Goal: Feedback & Contribution: Contribute content

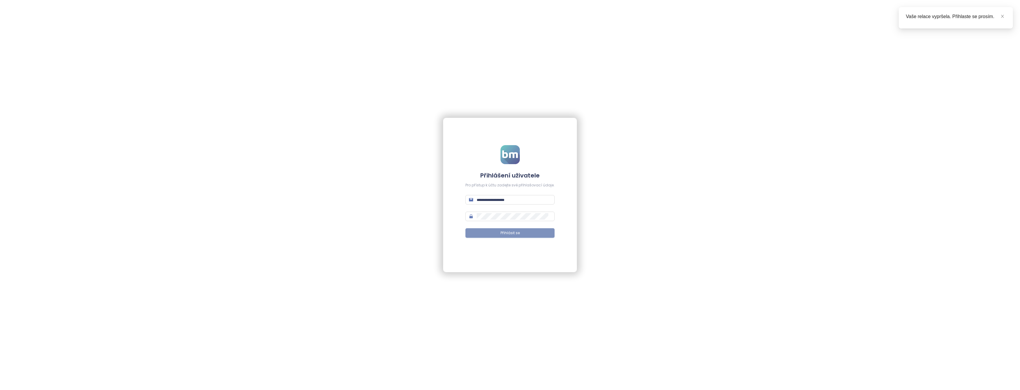
type input "**********"
click at [502, 234] on span "Přihlásit se" at bounding box center [509, 234] width 19 height 6
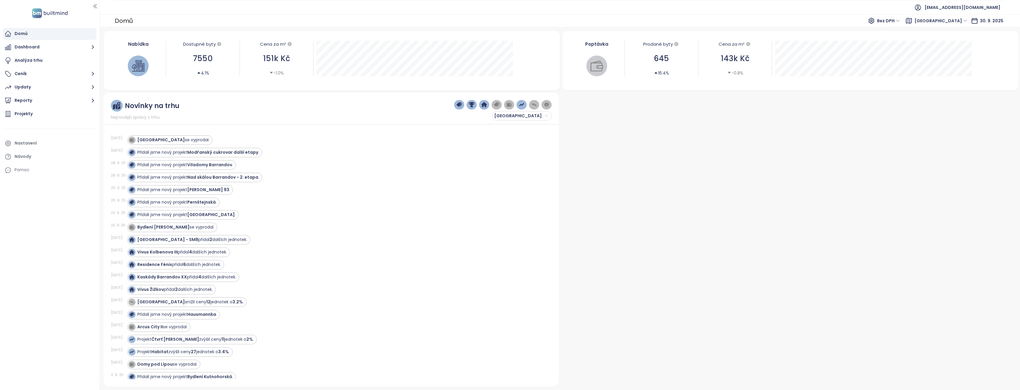
drag, startPoint x: 26, startPoint y: 115, endPoint x: 39, endPoint y: 54, distance: 62.6
click at [26, 115] on div "Projekty" at bounding box center [24, 113] width 18 height 7
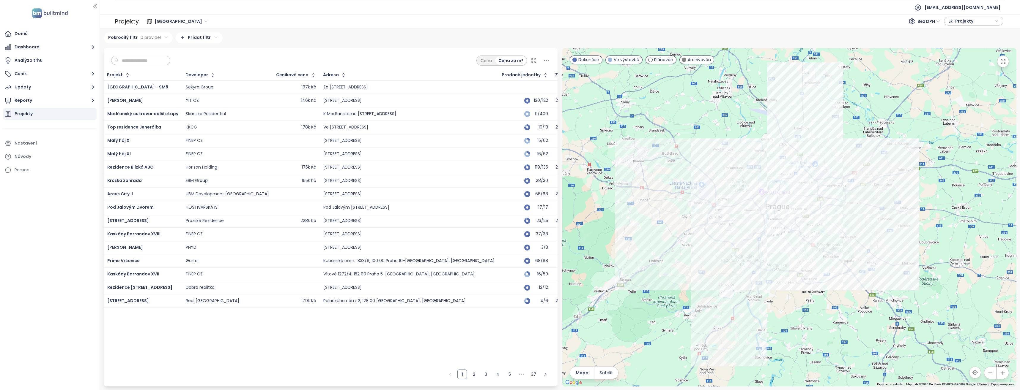
click at [654, 204] on div at bounding box center [789, 217] width 454 height 339
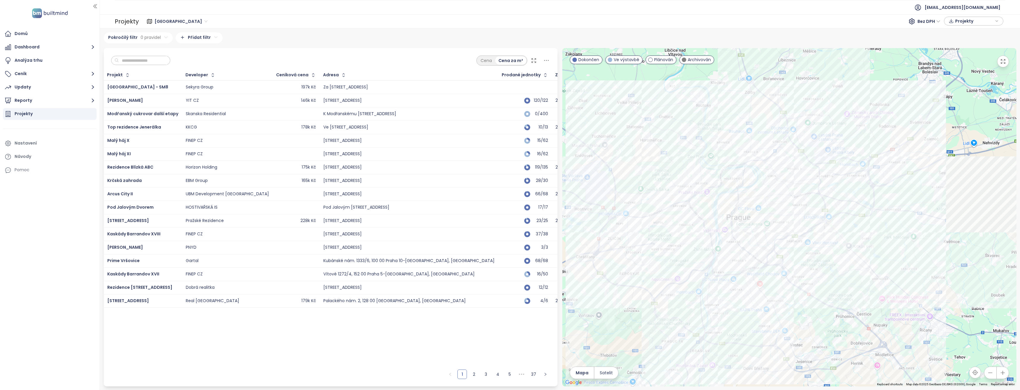
drag, startPoint x: 823, startPoint y: 212, endPoint x: 652, endPoint y: 220, distance: 171.3
click at [652, 220] on div at bounding box center [789, 217] width 454 height 339
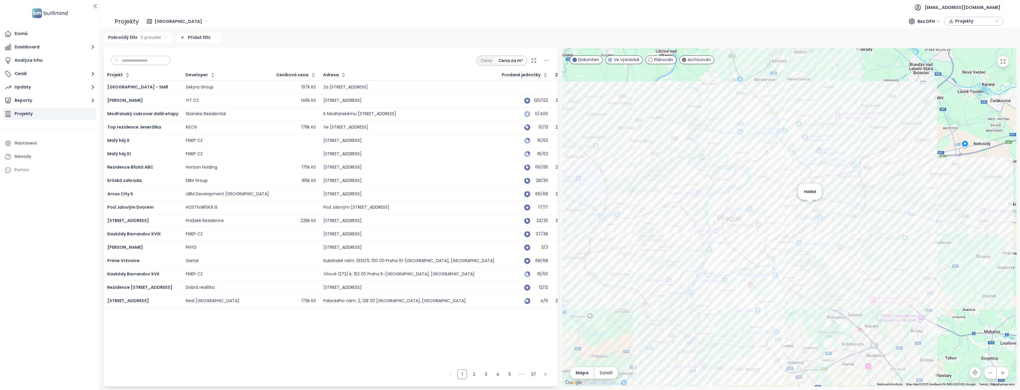
click at [805, 214] on div "Habitat" at bounding box center [789, 217] width 454 height 339
click at [805, 214] on div at bounding box center [789, 217] width 454 height 339
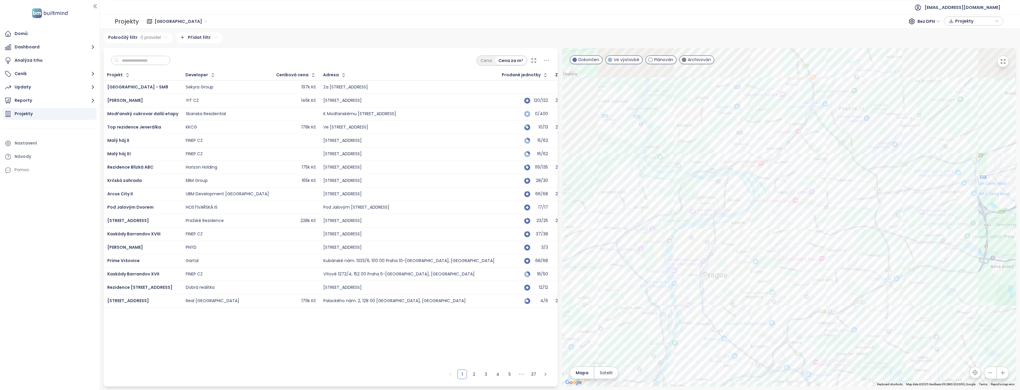
drag, startPoint x: 791, startPoint y: 237, endPoint x: 828, endPoint y: 269, distance: 49.3
click at [828, 269] on div at bounding box center [789, 217] width 454 height 339
click at [690, 188] on div at bounding box center [789, 217] width 454 height 339
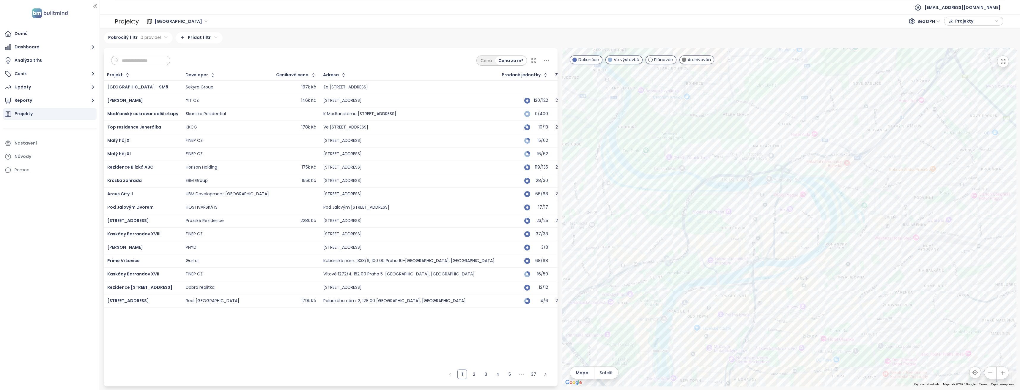
click at [832, 202] on div at bounding box center [789, 217] width 454 height 339
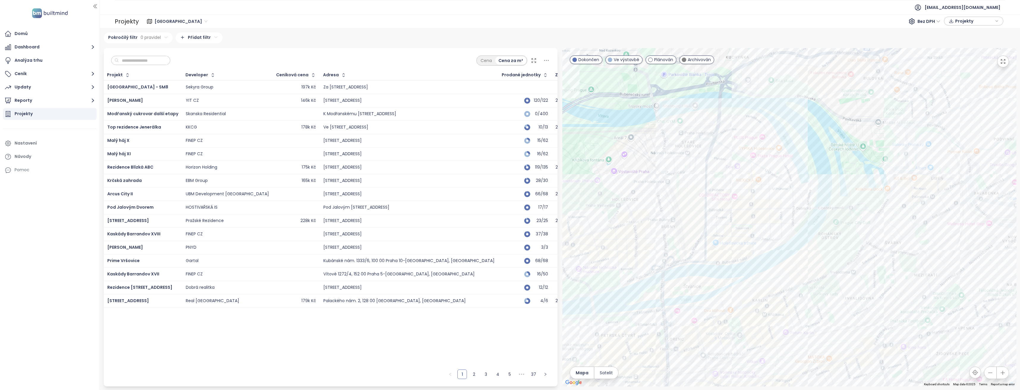
drag, startPoint x: 824, startPoint y: 240, endPoint x: 812, endPoint y: 178, distance: 62.9
click at [812, 178] on div at bounding box center [789, 217] width 454 height 339
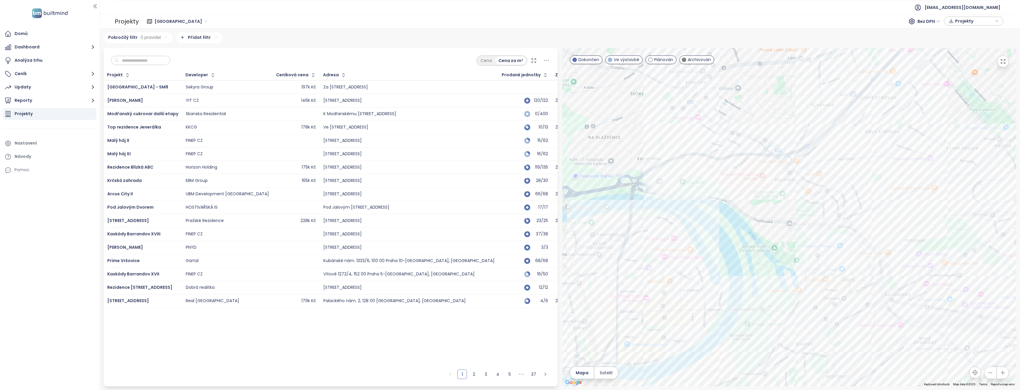
drag, startPoint x: 843, startPoint y: 214, endPoint x: 755, endPoint y: 325, distance: 141.5
click at [755, 325] on div at bounding box center [789, 217] width 454 height 339
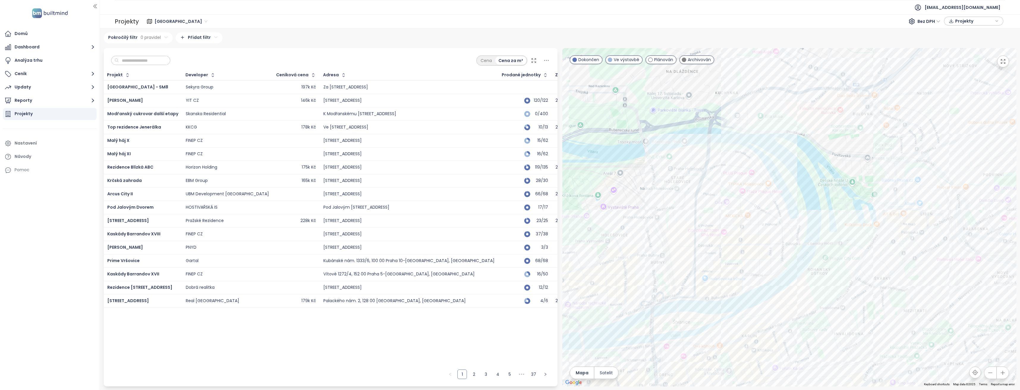
drag, startPoint x: 744, startPoint y: 265, endPoint x: 822, endPoint y: 199, distance: 102.5
click at [822, 199] on div at bounding box center [789, 217] width 454 height 339
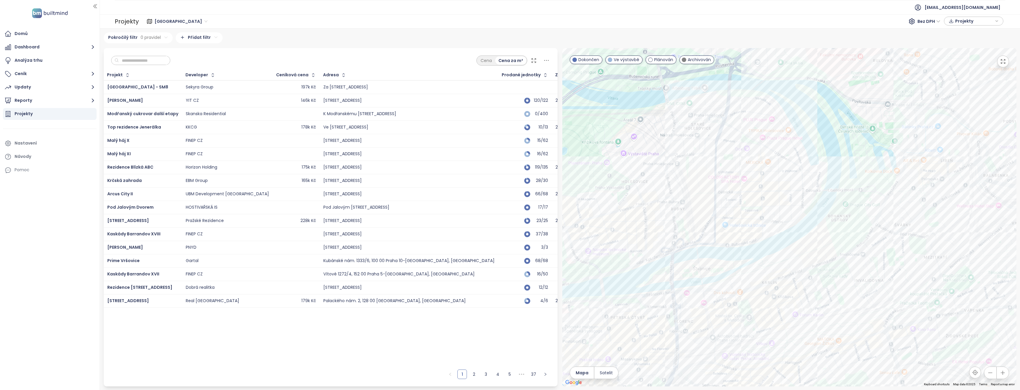
drag, startPoint x: 808, startPoint y: 201, endPoint x: 828, endPoint y: 148, distance: 57.2
click at [828, 148] on div at bounding box center [789, 217] width 454 height 339
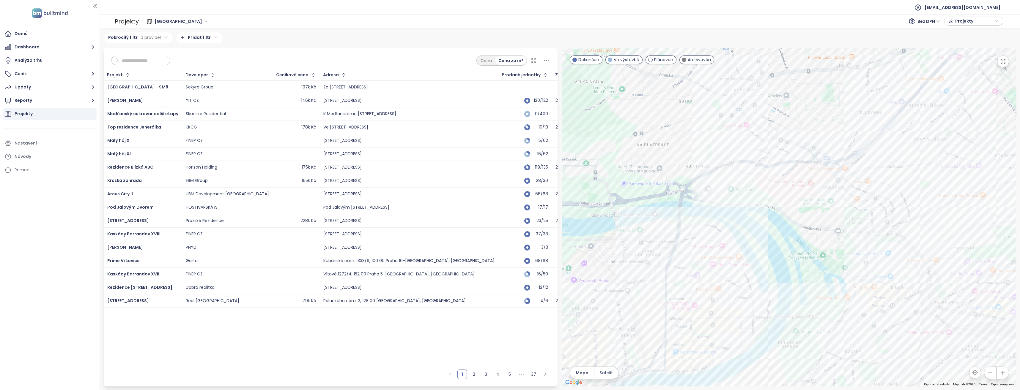
drag, startPoint x: 861, startPoint y: 158, endPoint x: 804, endPoint y: 287, distance: 140.9
click at [804, 287] on div at bounding box center [789, 217] width 454 height 339
drag, startPoint x: 828, startPoint y: 244, endPoint x: 827, endPoint y: 248, distance: 4.5
click at [827, 248] on div at bounding box center [789, 217] width 454 height 339
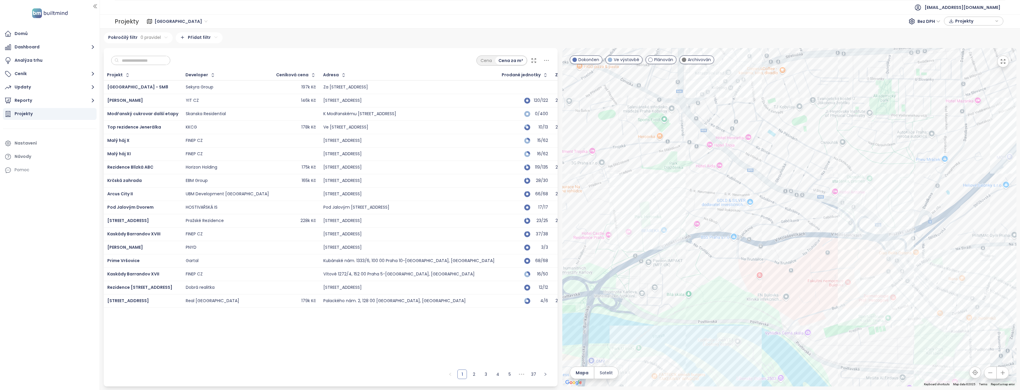
drag, startPoint x: 798, startPoint y: 163, endPoint x: 818, endPoint y: 257, distance: 96.3
click at [818, 257] on div at bounding box center [789, 217] width 454 height 339
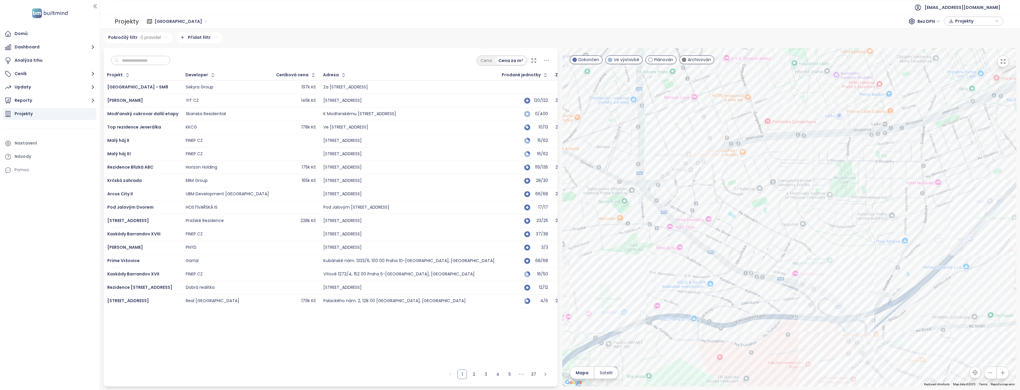
drag, startPoint x: 893, startPoint y: 171, endPoint x: 853, endPoint y: 255, distance: 92.8
click at [853, 255] on div at bounding box center [789, 217] width 454 height 339
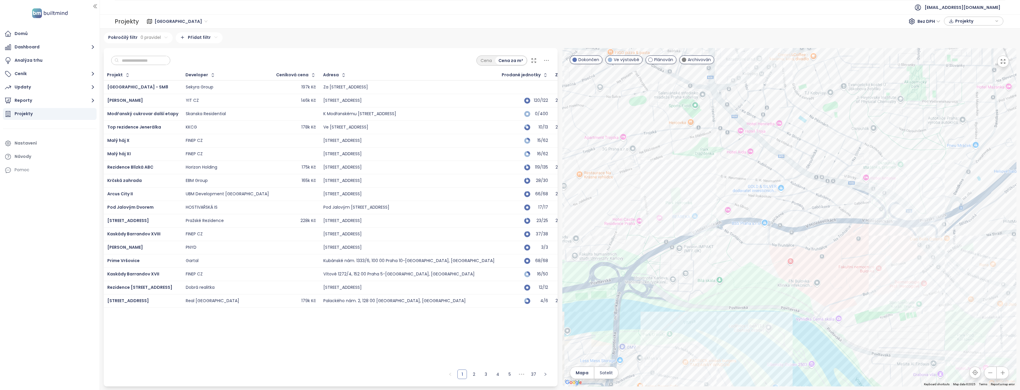
drag, startPoint x: 868, startPoint y: 242, endPoint x: 937, endPoint y: 145, distance: 119.2
click at [937, 145] on div at bounding box center [789, 217] width 454 height 339
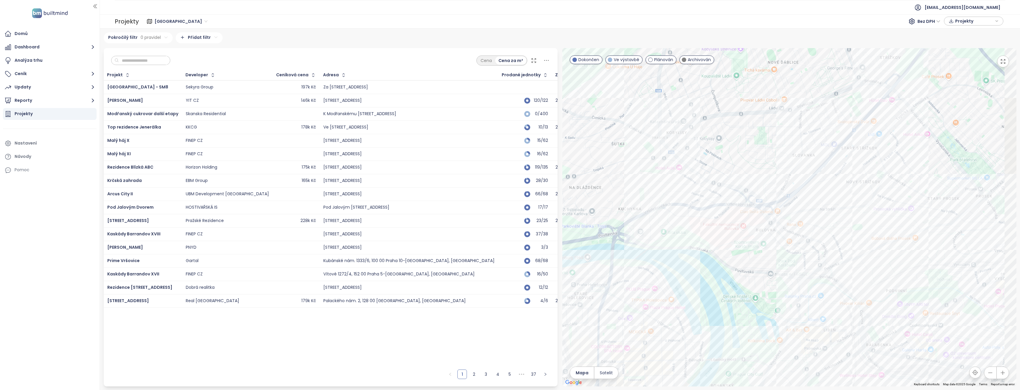
drag, startPoint x: 874, startPoint y: 281, endPoint x: 758, endPoint y: 228, distance: 127.9
click at [758, 228] on div at bounding box center [789, 217] width 454 height 339
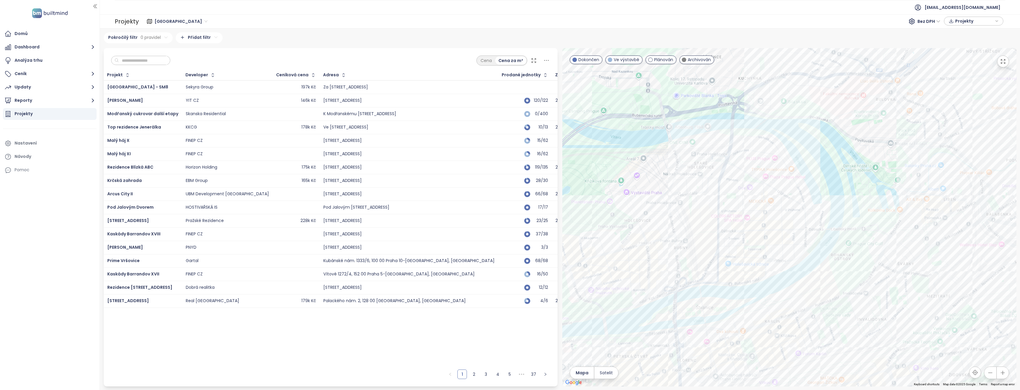
drag, startPoint x: 767, startPoint y: 224, endPoint x: 821, endPoint y: 160, distance: 83.2
click at [821, 160] on div at bounding box center [789, 217] width 454 height 339
drag, startPoint x: 748, startPoint y: 283, endPoint x: 803, endPoint y: 280, distance: 55.3
click at [768, 281] on div "ZigZag Haus" at bounding box center [789, 217] width 454 height 339
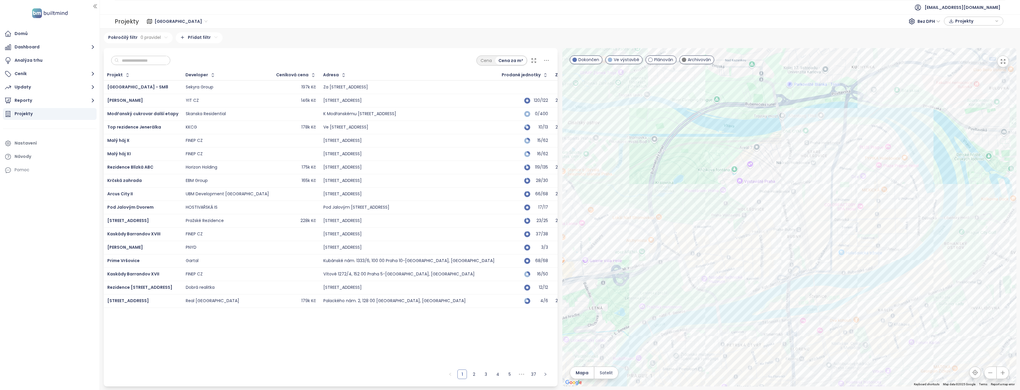
drag, startPoint x: 877, startPoint y: 222, endPoint x: 801, endPoint y: 218, distance: 75.9
click at [801, 218] on div at bounding box center [789, 217] width 454 height 339
click at [693, 62] on span "Archivován" at bounding box center [699, 59] width 23 height 7
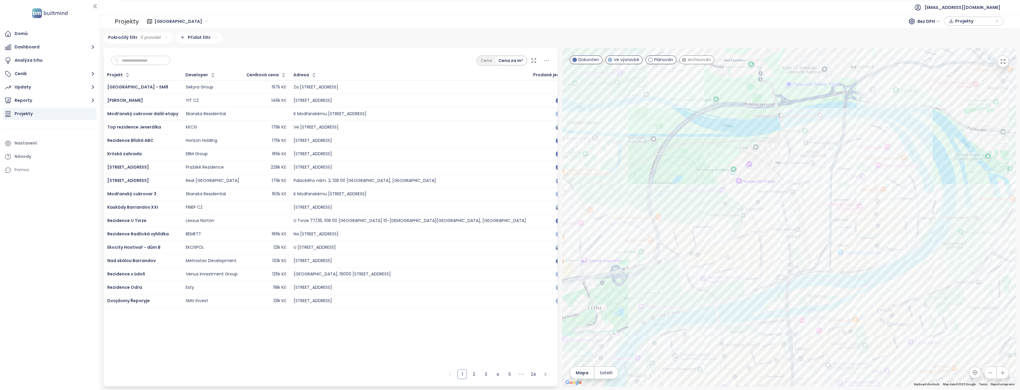
click at [655, 62] on span "Plánován" at bounding box center [663, 59] width 19 height 7
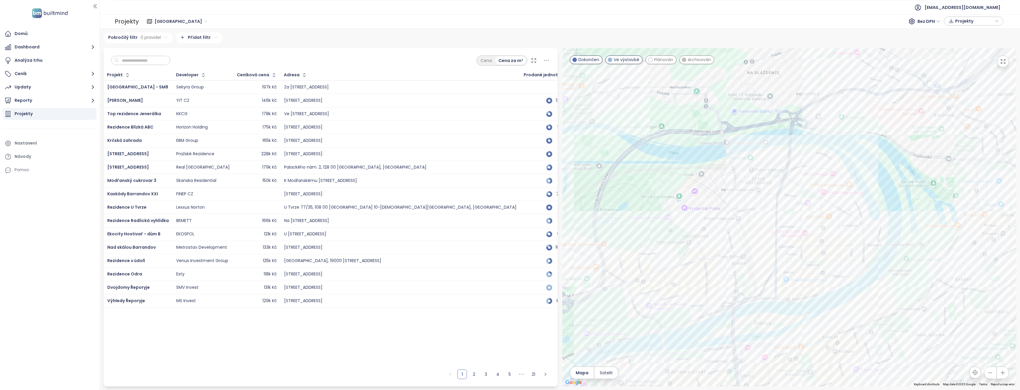
drag, startPoint x: 904, startPoint y: 239, endPoint x: 849, endPoint y: 266, distance: 61.8
click at [849, 266] on div at bounding box center [789, 217] width 454 height 339
click at [859, 244] on div "So-Ho rezidence 2.etapa" at bounding box center [789, 217] width 454 height 339
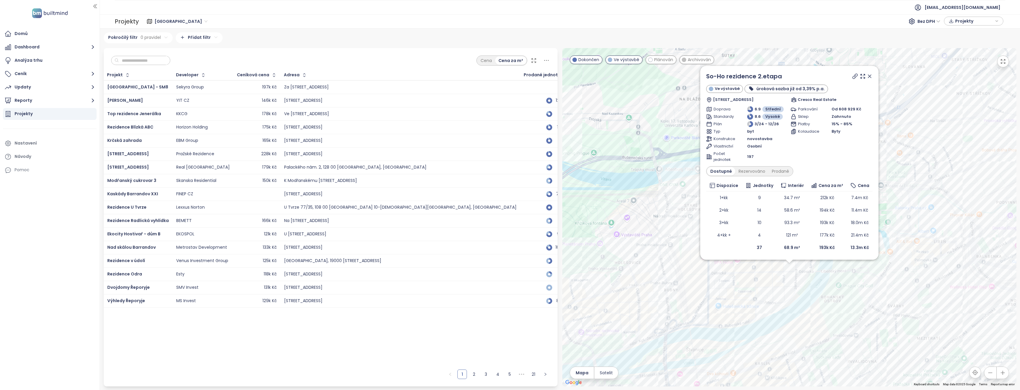
click at [789, 301] on div "So-Ho rezidence 2.etapa Ve výstavbě úroková sazba již od 3,39% p.a. Dělnická 15…" at bounding box center [789, 217] width 454 height 339
click at [686, 279] on div "So-Ho rezidence 2.etapa Ve výstavbě úroková sazba již od 3,39% p.a. Dělnická 15…" at bounding box center [789, 217] width 454 height 339
click at [682, 283] on div "So-Ho rezidence 2.etapa Ve výstavbě úroková sazba již od 3,39% p.a. Dělnická 15…" at bounding box center [789, 217] width 454 height 339
click at [870, 76] on icon at bounding box center [869, 76] width 6 height 6
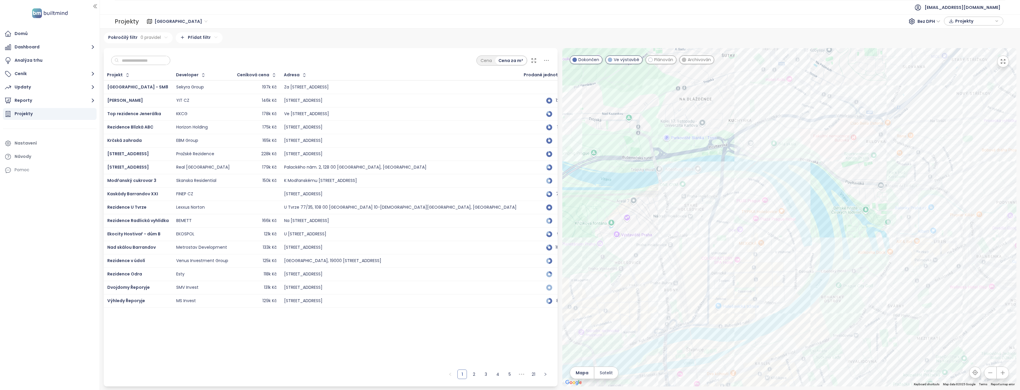
click at [689, 283] on div at bounding box center [789, 217] width 454 height 339
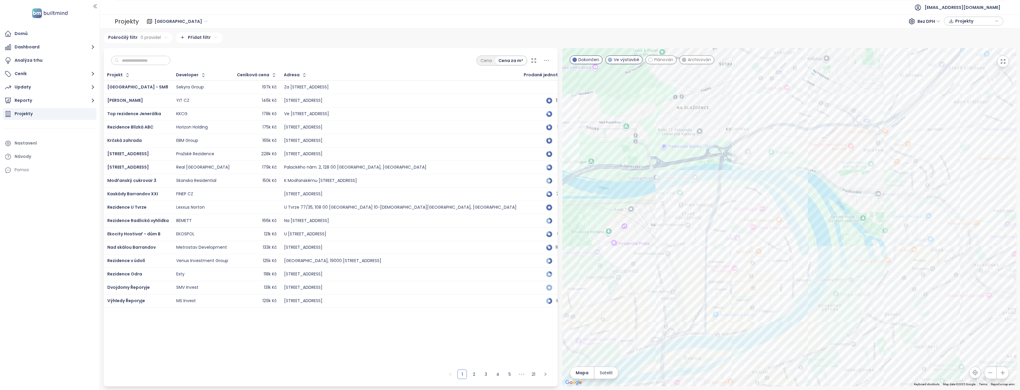
drag, startPoint x: 806, startPoint y: 223, endPoint x: 802, endPoint y: 236, distance: 13.0
click at [802, 236] on div at bounding box center [789, 217] width 454 height 339
drag, startPoint x: 795, startPoint y: 225, endPoint x: 795, endPoint y: 230, distance: 4.8
click at [795, 230] on div at bounding box center [789, 217] width 454 height 339
click at [92, 101] on icon "button" at bounding box center [92, 100] width 7 height 7
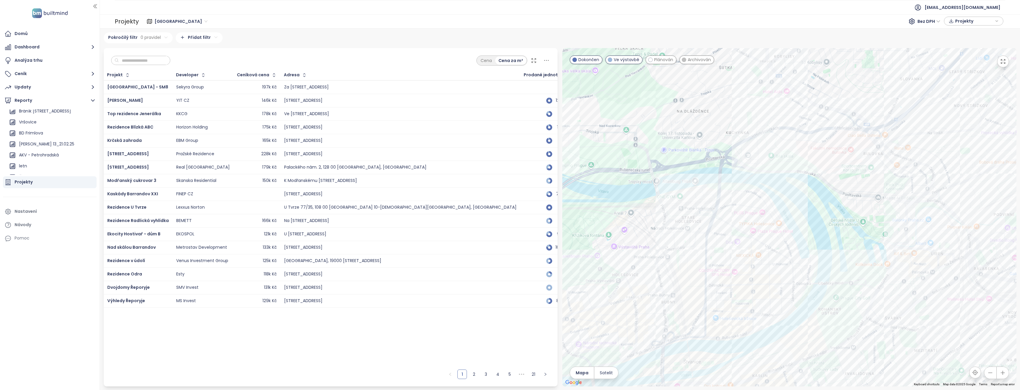
scroll to position [742, 0]
click at [97, 169] on div "Domů Dashboard Analýza trhu Ceník Updaty Reporty Přidat report [GEOGRAPHIC_DATA…" at bounding box center [50, 136] width 100 height 217
click at [31, 116] on div "Na úbočí" at bounding box center [28, 114] width 18 height 7
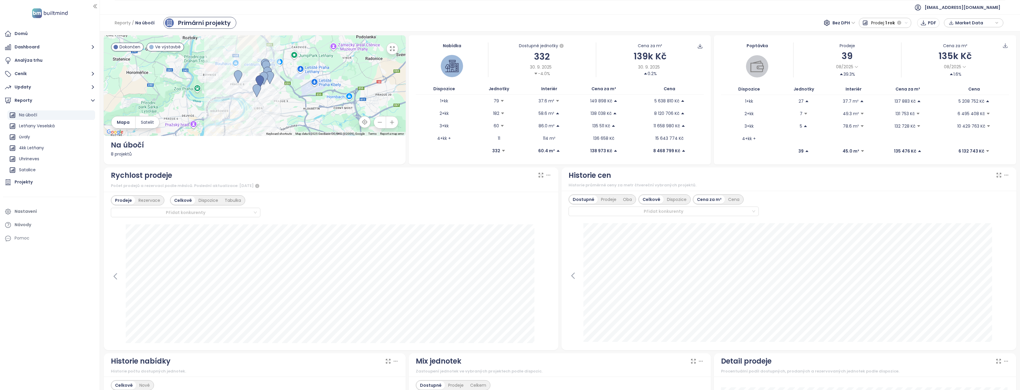
click at [205, 22] on div "Primární projekty" at bounding box center [204, 22] width 53 height 9
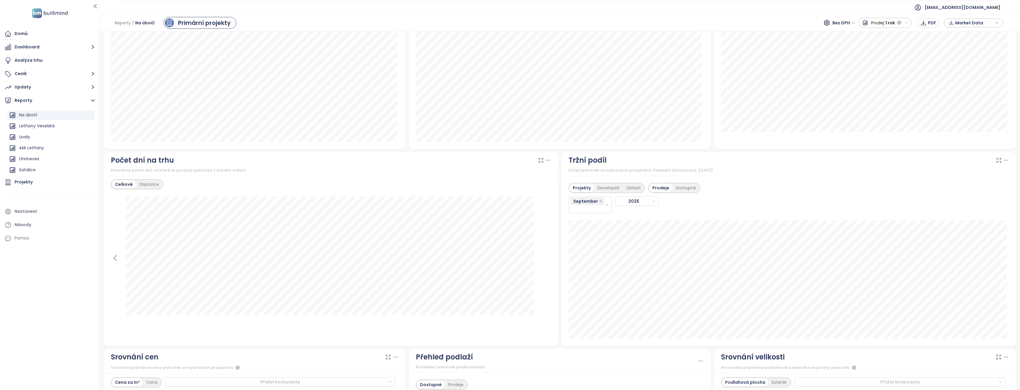
scroll to position [304, 0]
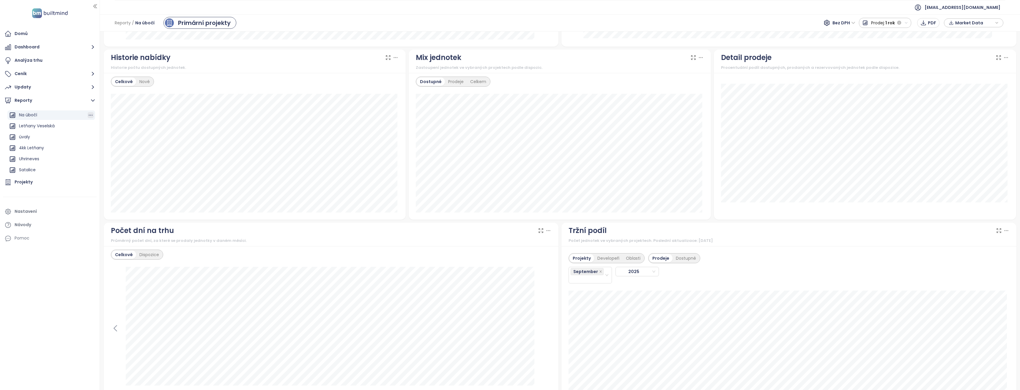
click at [88, 116] on icon "button" at bounding box center [91, 115] width 6 height 6
click at [88, 104] on button "Upravit" at bounding box center [88, 102] width 31 height 9
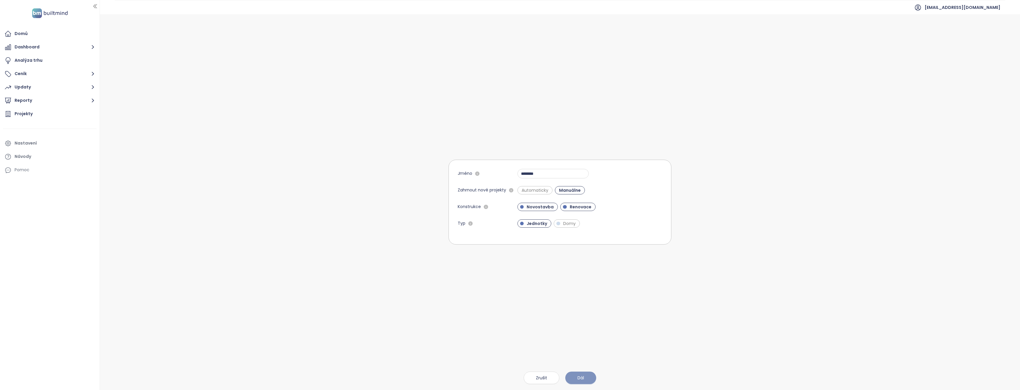
click at [581, 379] on span "Dál" at bounding box center [580, 378] width 7 height 7
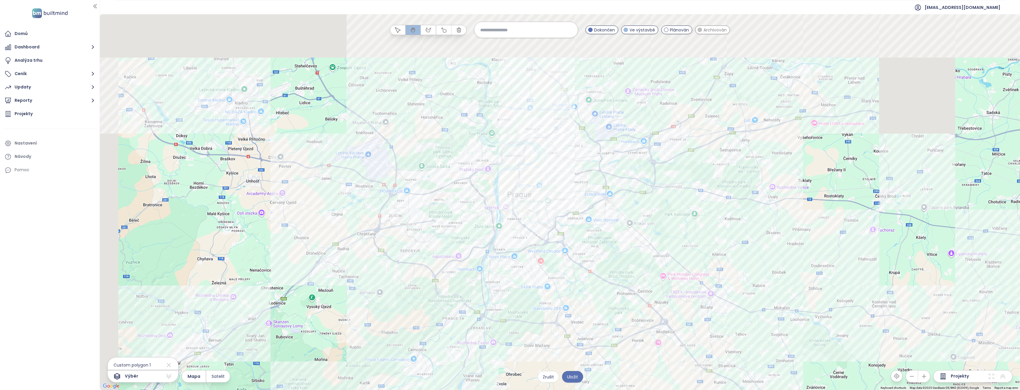
drag, startPoint x: 546, startPoint y: 174, endPoint x: 606, endPoint y: 339, distance: 176.2
click at [606, 340] on div at bounding box center [560, 202] width 920 height 376
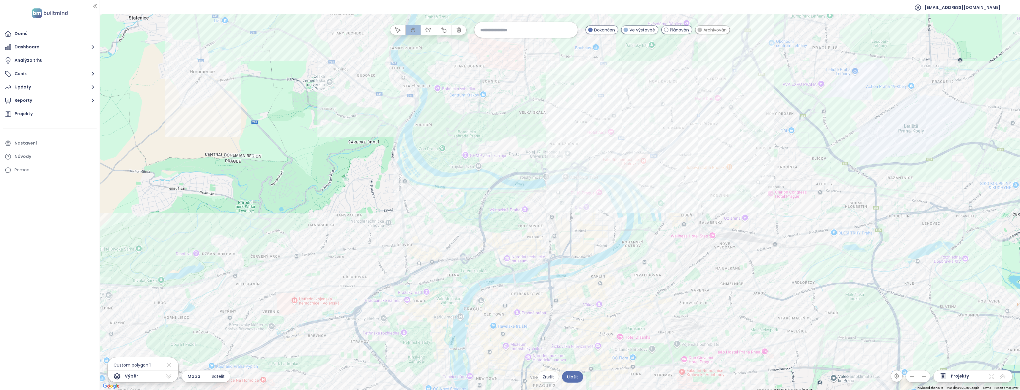
drag, startPoint x: 657, startPoint y: 99, endPoint x: 751, endPoint y: 361, distance: 278.8
click at [751, 361] on div at bounding box center [560, 202] width 920 height 376
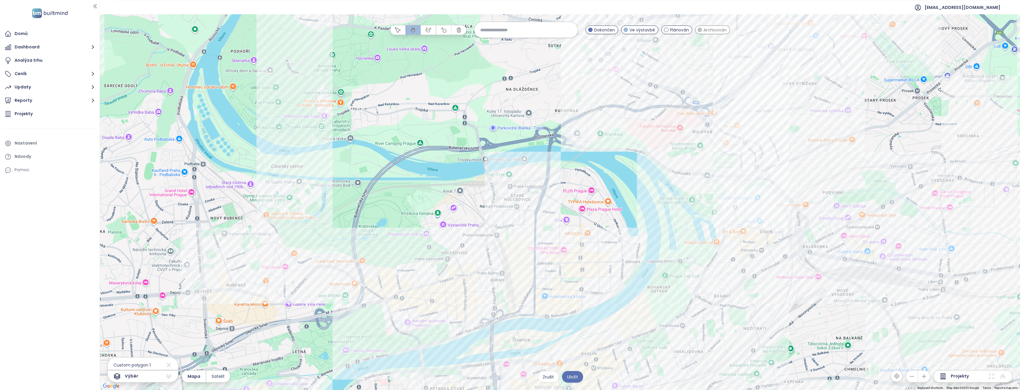
click at [669, 29] on div "Plánován" at bounding box center [676, 30] width 31 height 9
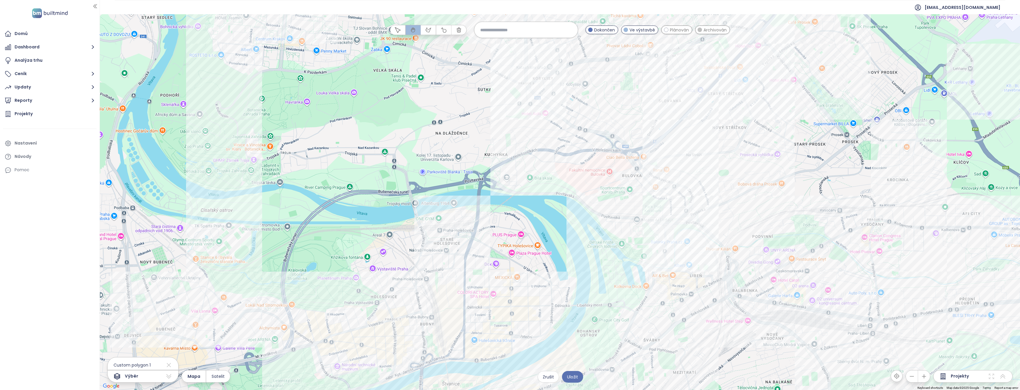
drag, startPoint x: 638, startPoint y: 204, endPoint x: 567, endPoint y: 248, distance: 84.0
click at [567, 248] on div at bounding box center [560, 202] width 920 height 376
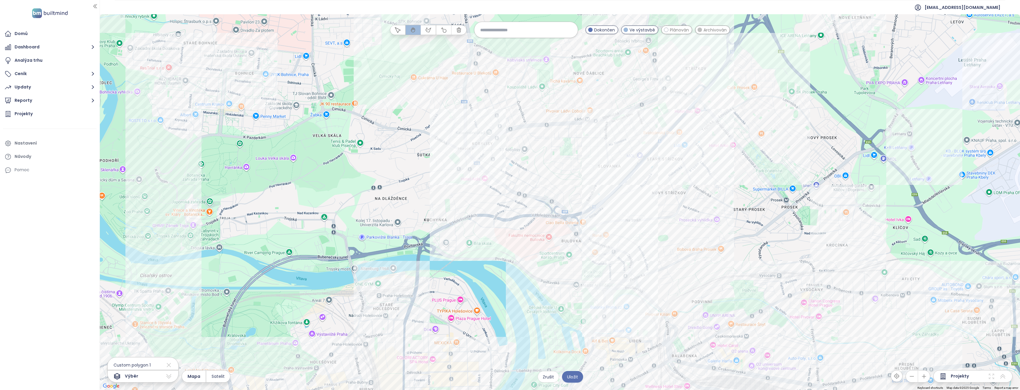
drag, startPoint x: 572, startPoint y: 209, endPoint x: 511, endPoint y: 275, distance: 89.1
click at [511, 275] on div at bounding box center [560, 202] width 920 height 376
click at [460, 31] on icon "button" at bounding box center [459, 30] width 6 height 6
click at [456, 30] on icon "button" at bounding box center [459, 30] width 6 height 6
click at [427, 29] on icon "button" at bounding box center [428, 30] width 6 height 6
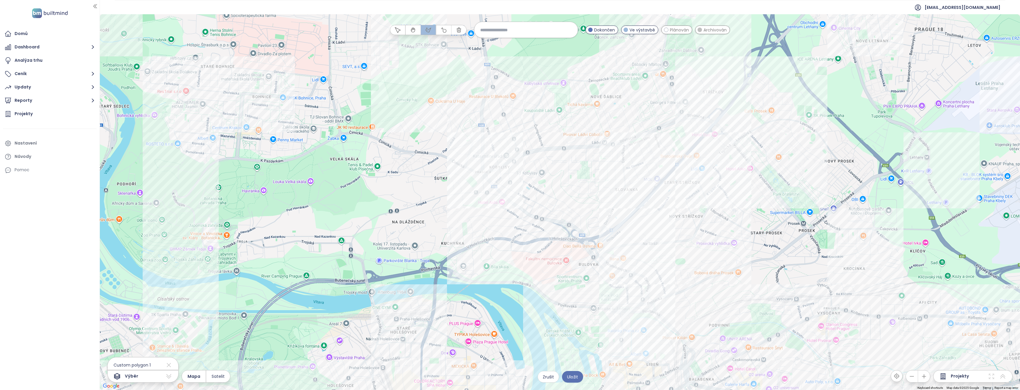
drag, startPoint x: 465, startPoint y: 105, endPoint x: 481, endPoint y: 130, distance: 29.5
click at [481, 130] on div at bounding box center [560, 202] width 920 height 376
click at [482, 128] on div at bounding box center [560, 202] width 920 height 376
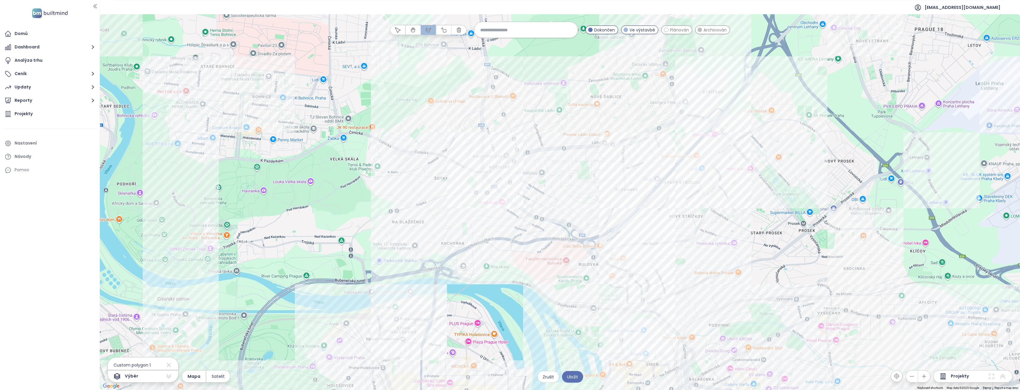
click at [348, 348] on div at bounding box center [560, 202] width 920 height 376
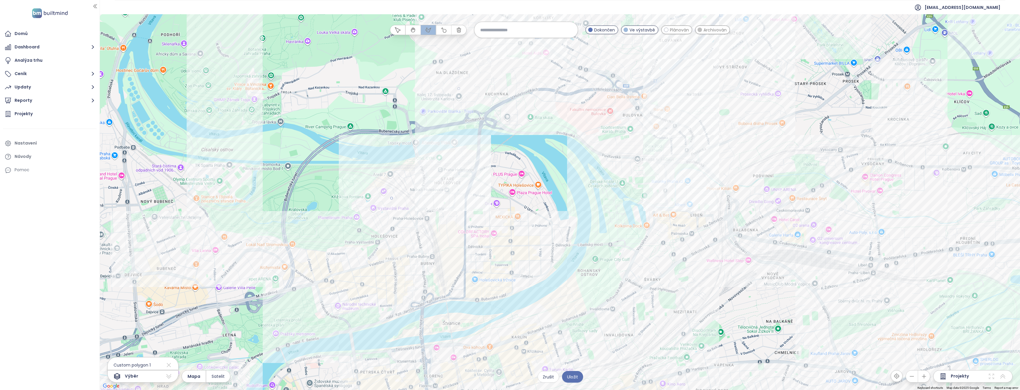
drag, startPoint x: 348, startPoint y: 348, endPoint x: 393, endPoint y: 198, distance: 156.6
click at [393, 198] on div at bounding box center [560, 202] width 920 height 376
click at [448, 301] on div at bounding box center [560, 202] width 920 height 376
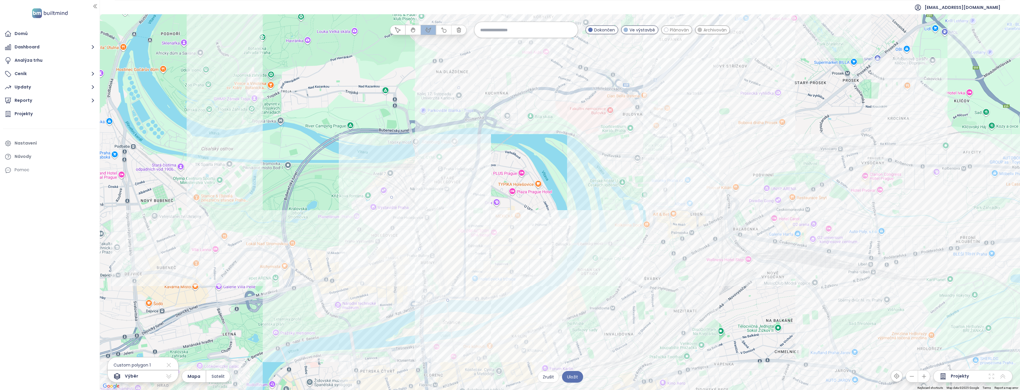
click at [565, 260] on div at bounding box center [560, 202] width 920 height 376
click at [670, 163] on div at bounding box center [560, 202] width 920 height 376
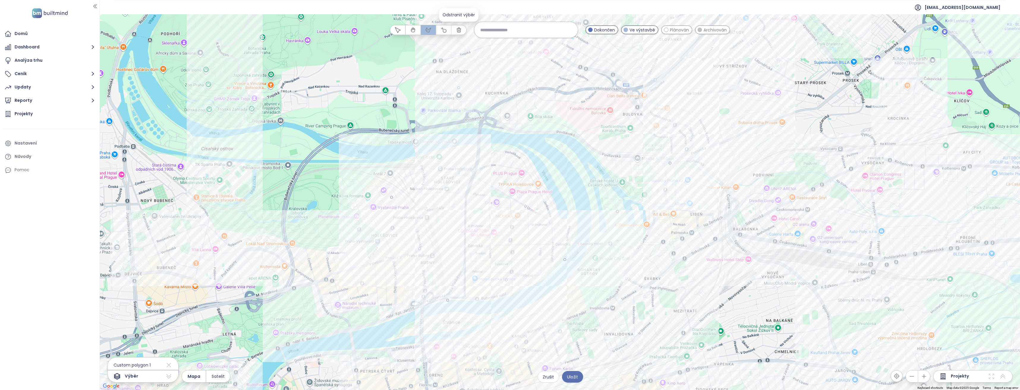
click at [458, 30] on icon "button" at bounding box center [459, 30] width 6 height 6
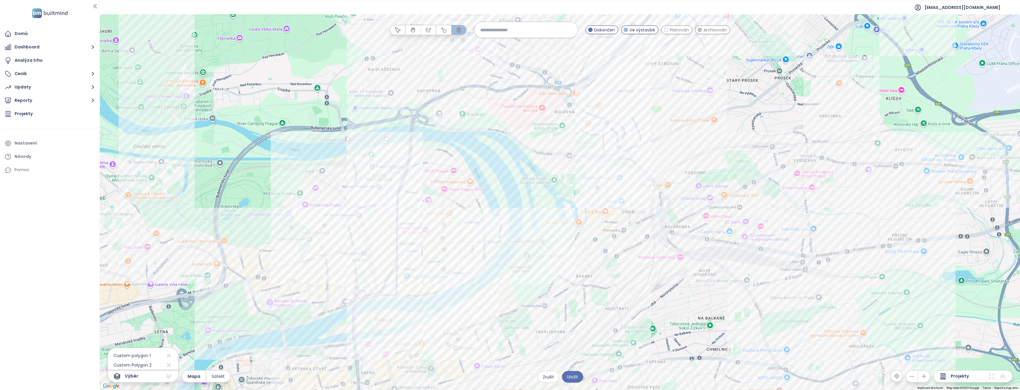
drag, startPoint x: 778, startPoint y: 128, endPoint x: 709, endPoint y: 127, distance: 69.5
click at [709, 127] on div at bounding box center [560, 202] width 920 height 376
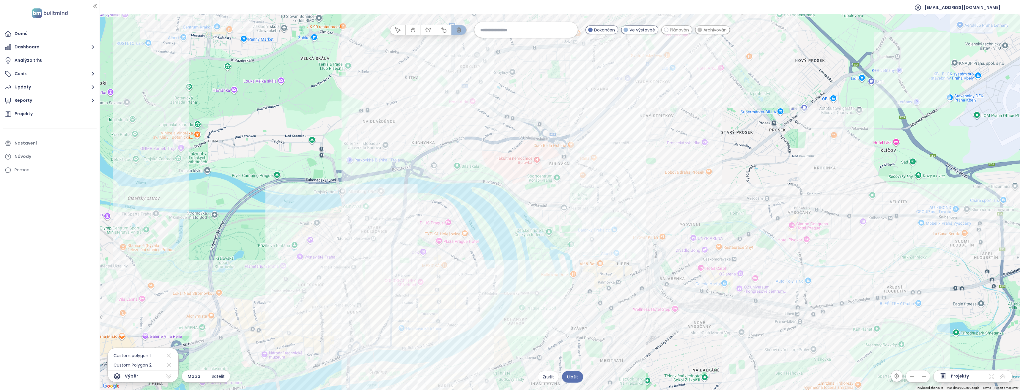
drag, startPoint x: 696, startPoint y: 109, endPoint x: 691, endPoint y: 163, distance: 54.4
click at [691, 163] on div at bounding box center [560, 202] width 920 height 376
click at [456, 31] on icon "button" at bounding box center [459, 30] width 6 height 6
click at [649, 117] on div at bounding box center [560, 202] width 920 height 376
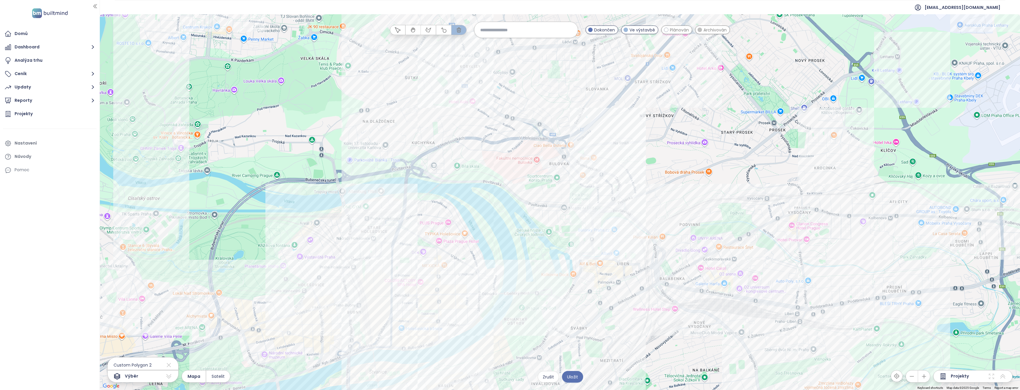
click at [459, 32] on icon "button" at bounding box center [459, 30] width 4 height 4
click at [447, 129] on div at bounding box center [560, 202] width 920 height 376
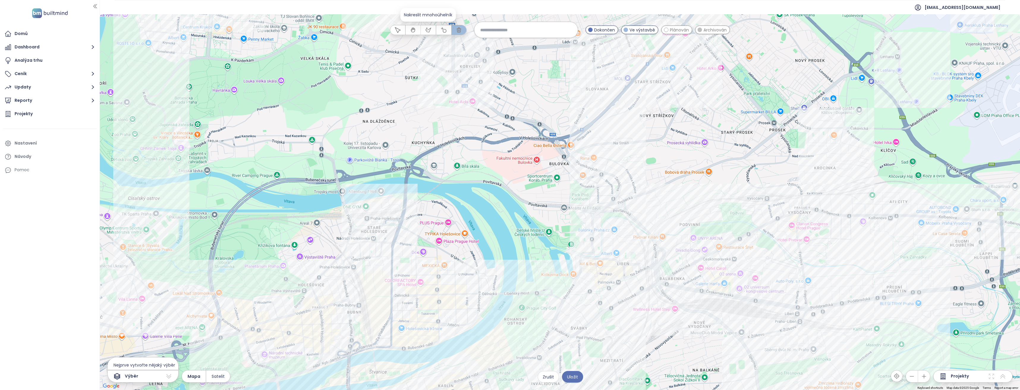
click at [427, 29] on icon "button" at bounding box center [428, 30] width 6 height 6
click at [325, 272] on div at bounding box center [560, 202] width 920 height 376
click at [457, 341] on div at bounding box center [560, 202] width 920 height 376
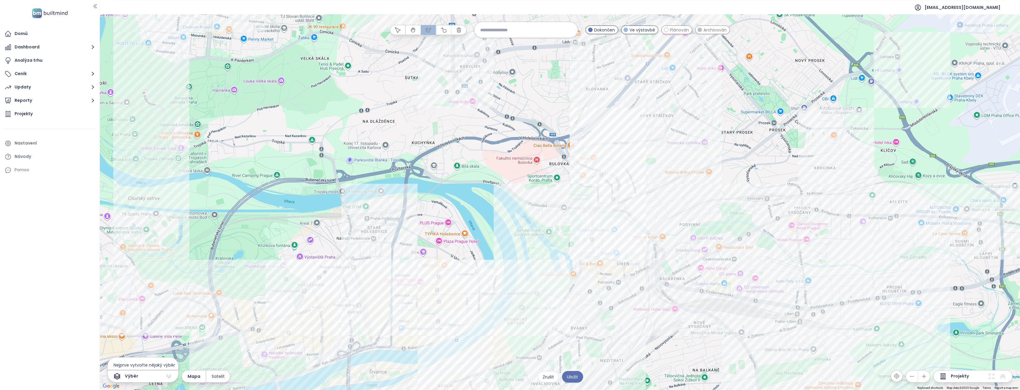
click at [645, 154] on div at bounding box center [560, 202] width 920 height 376
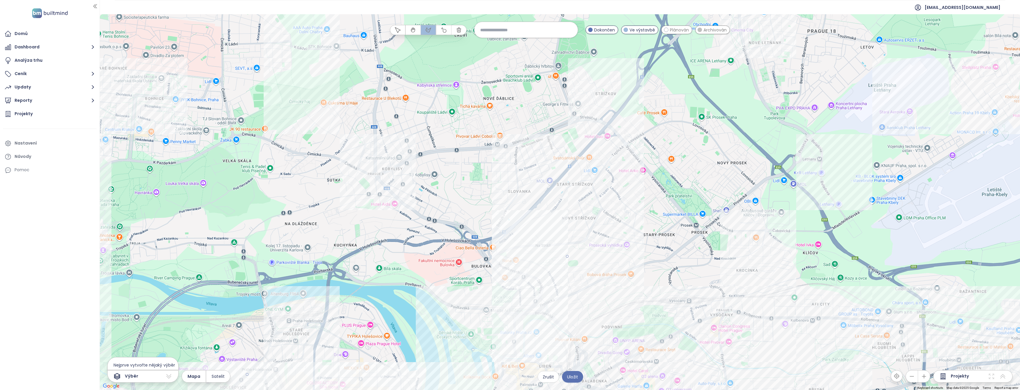
drag, startPoint x: 682, startPoint y: 120, endPoint x: 603, endPoint y: 224, distance: 130.3
click at [603, 224] on div at bounding box center [560, 202] width 920 height 376
click at [659, 168] on div at bounding box center [560, 202] width 920 height 376
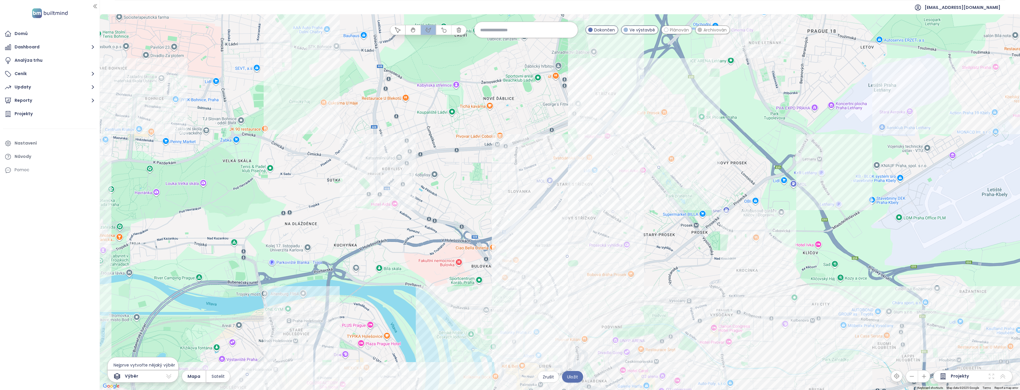
click at [598, 49] on div at bounding box center [560, 202] width 920 height 376
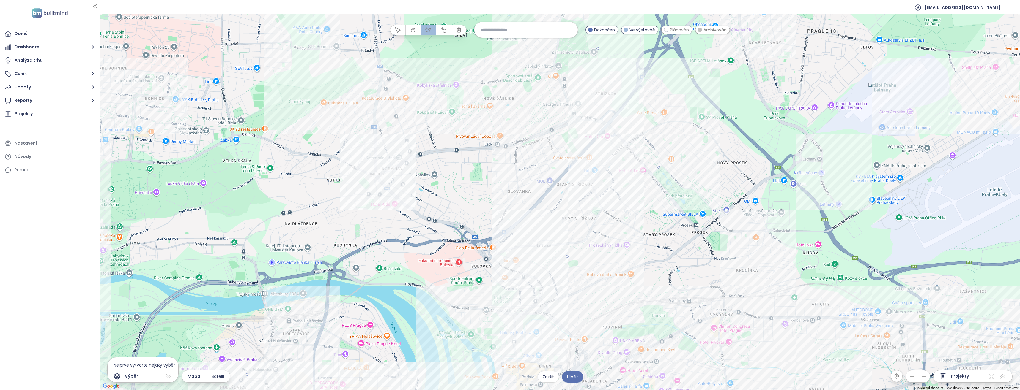
click at [366, 148] on div at bounding box center [560, 202] width 920 height 376
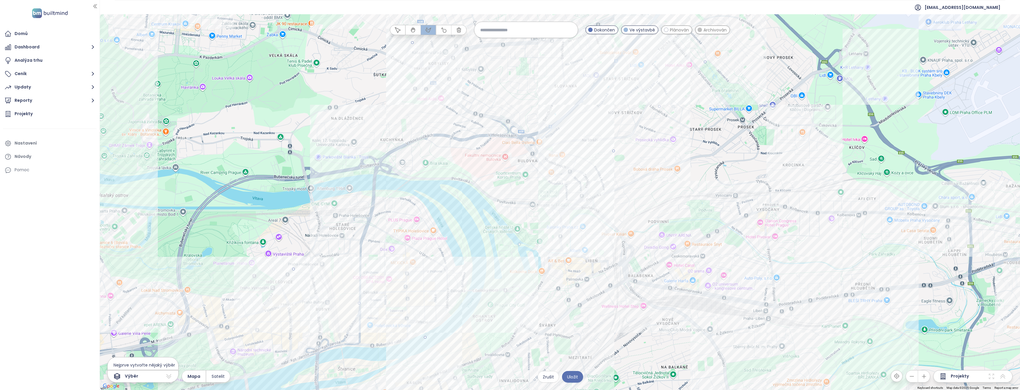
drag, startPoint x: 326, startPoint y: 286, endPoint x: 373, endPoint y: 175, distance: 120.2
click at [373, 175] on div at bounding box center [560, 202] width 920 height 376
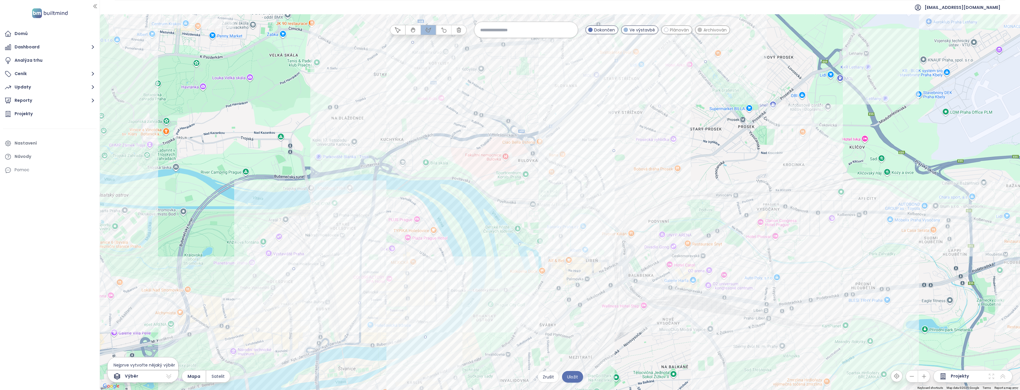
click at [293, 269] on div at bounding box center [560, 202] width 920 height 376
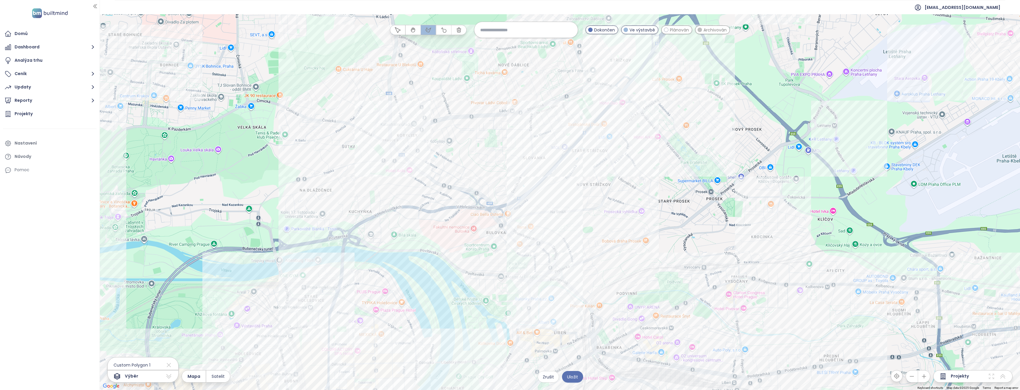
drag, startPoint x: 674, startPoint y: 186, endPoint x: 641, endPoint y: 263, distance: 83.3
click at [641, 263] on div at bounding box center [560, 202] width 920 height 376
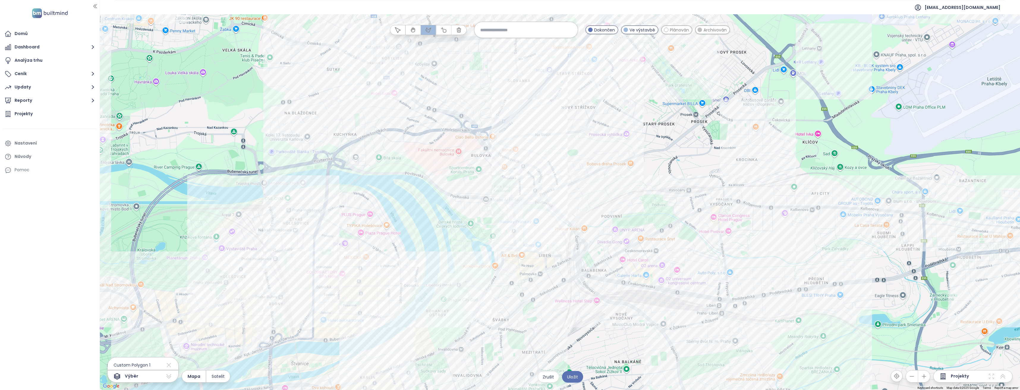
drag, startPoint x: 600, startPoint y: 288, endPoint x: 585, endPoint y: 217, distance: 72.4
click at [585, 217] on div at bounding box center [560, 202] width 920 height 376
click at [576, 377] on span "Uložit" at bounding box center [572, 377] width 11 height 7
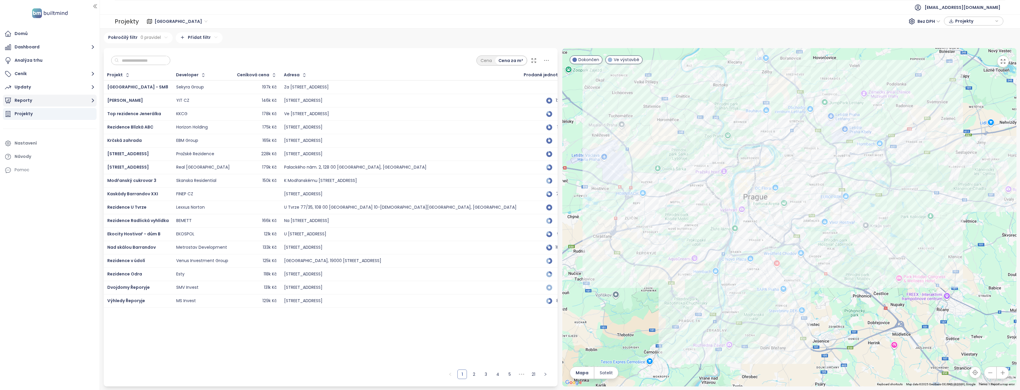
click at [92, 100] on icon "button" at bounding box center [92, 100] width 7 height 7
click at [40, 114] on div "Na úbočí" at bounding box center [51, 116] width 88 height 10
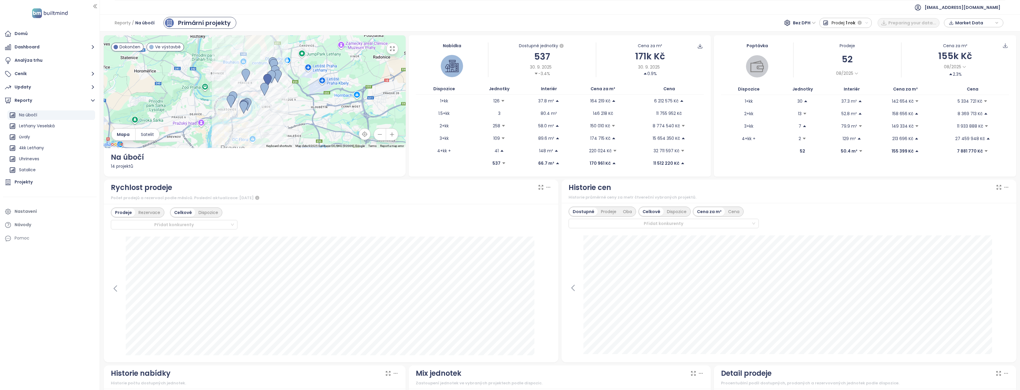
click at [998, 22] on div "Market Data" at bounding box center [973, 22] width 53 height 9
click at [997, 21] on icon "button" at bounding box center [997, 22] width 4 height 9
click at [966, 88] on span "Stáhnout" at bounding box center [966, 89] width 21 height 7
